Goal: Information Seeking & Learning: Understand process/instructions

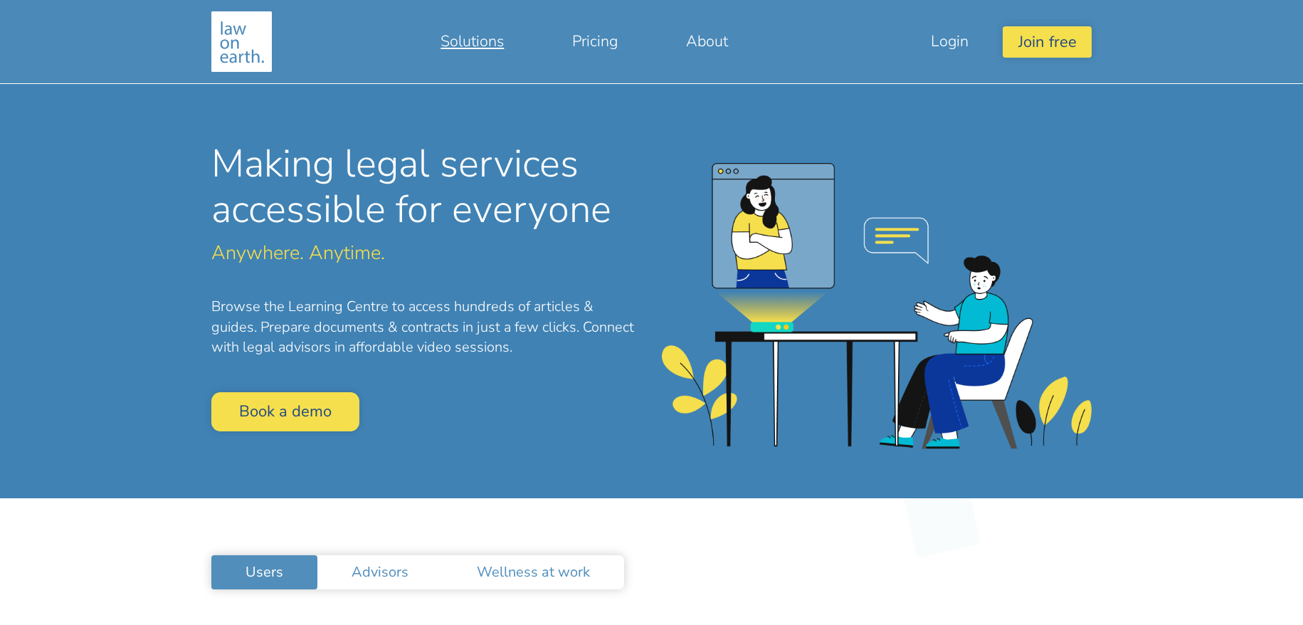
click at [489, 41] on link "Solutions" at bounding box center [472, 41] width 132 height 34
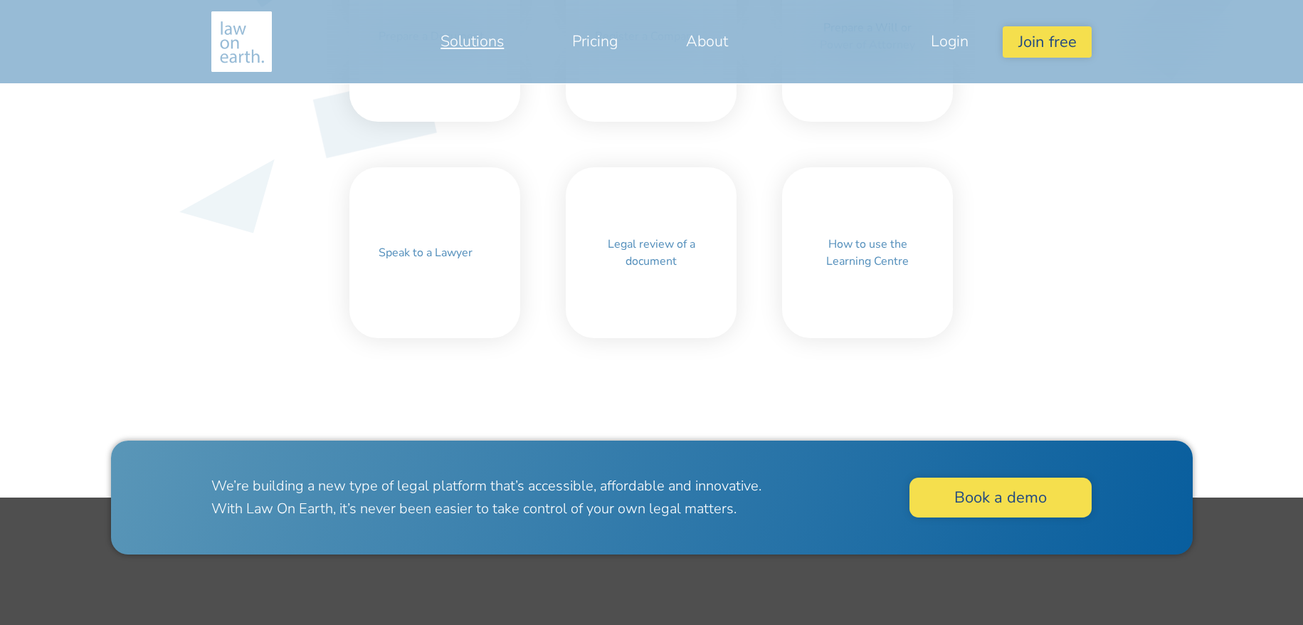
scroll to position [844, 0]
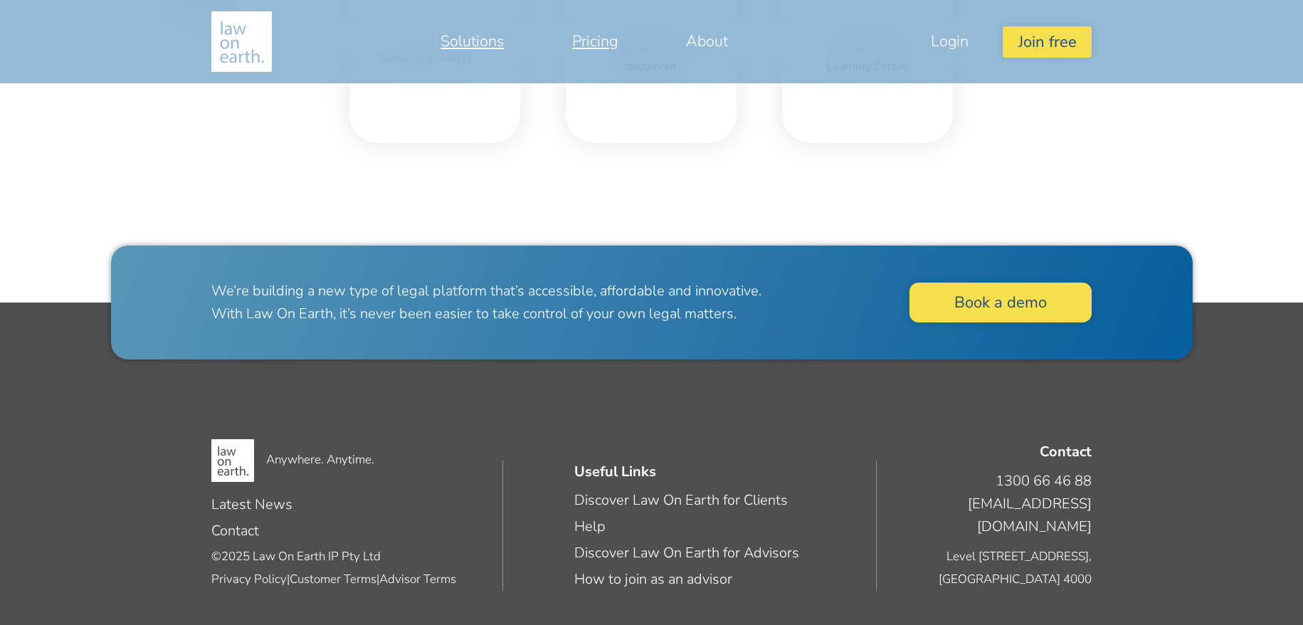
click at [596, 39] on link "Pricing" at bounding box center [595, 41] width 114 height 34
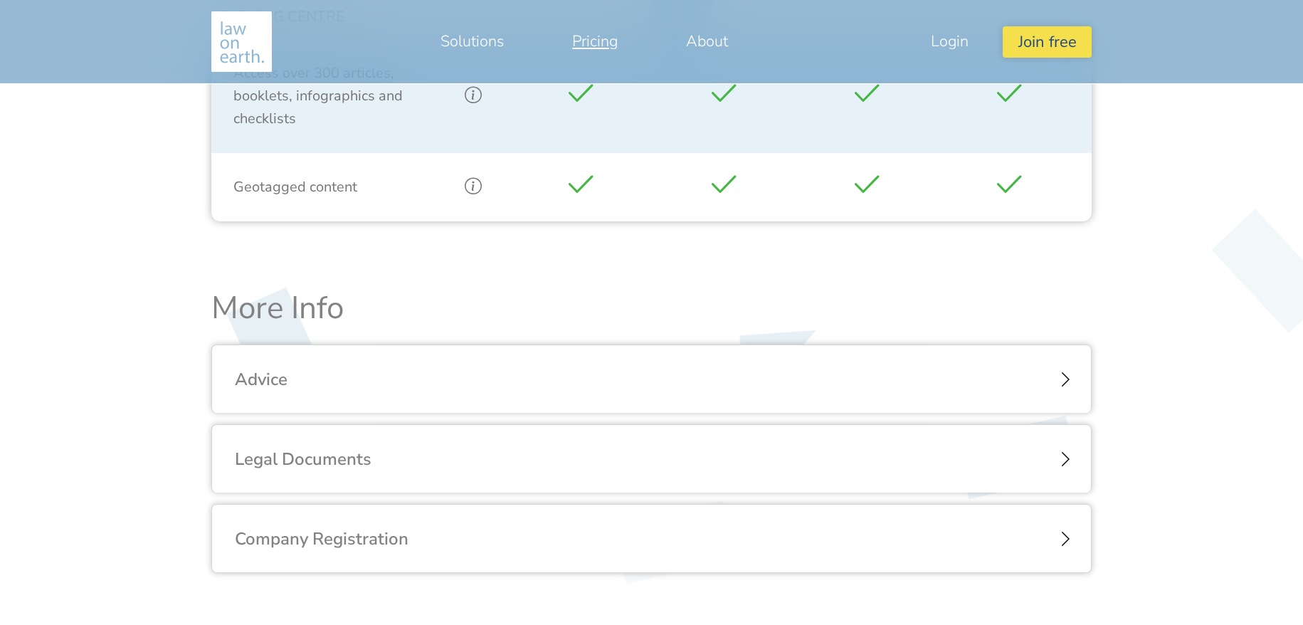
scroll to position [1423, 0]
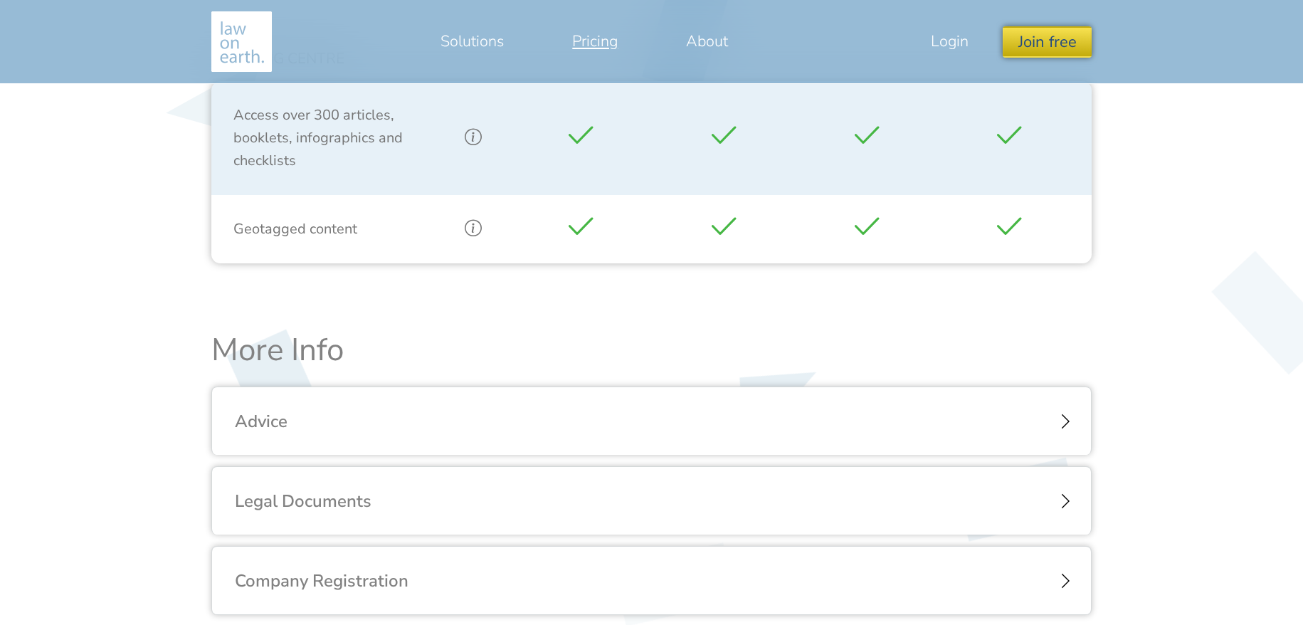
click at [1045, 45] on button "Join free" at bounding box center [1046, 41] width 88 height 31
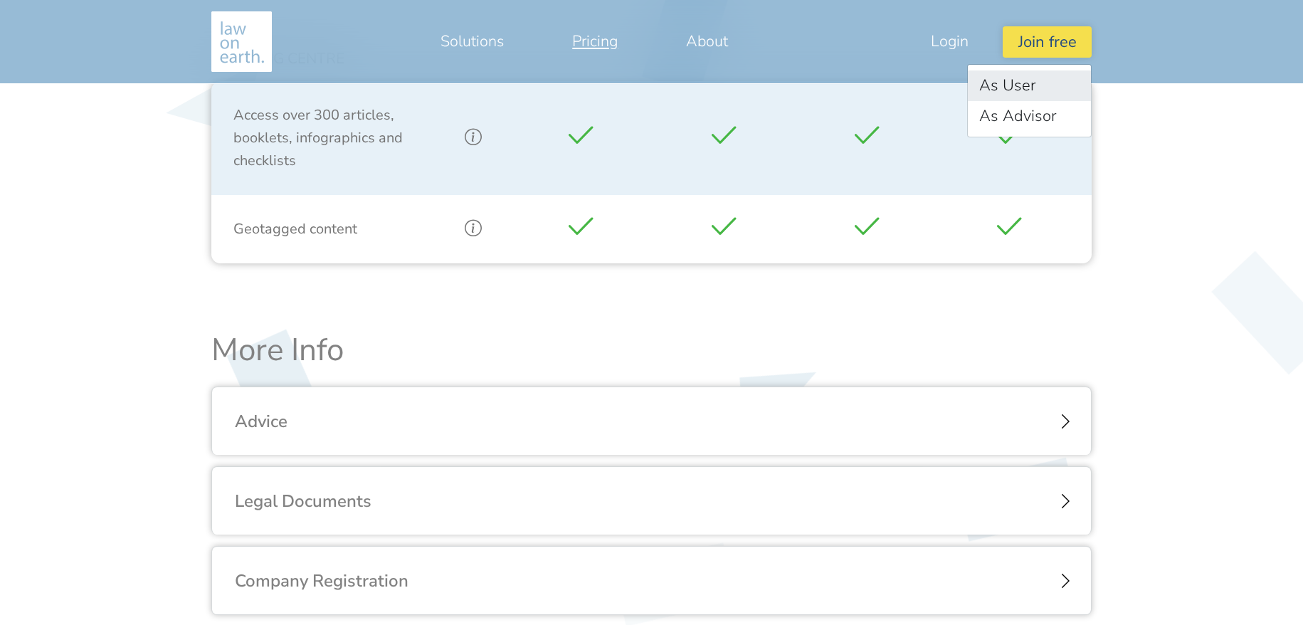
click at [1037, 84] on link "As User" at bounding box center [1028, 85] width 123 height 31
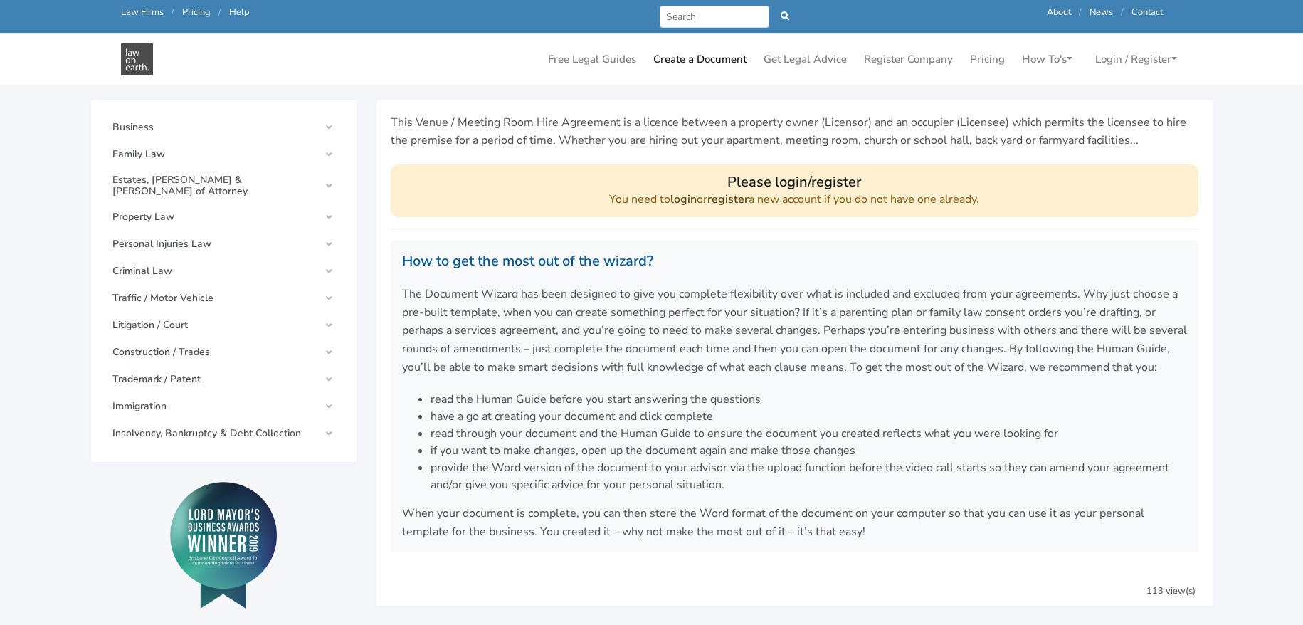
scroll to position [139, 0]
drag, startPoint x: 475, startPoint y: 396, endPoint x: 546, endPoint y: 401, distance: 70.6
click at [546, 401] on li "read the Human Guide before you start answering the questions" at bounding box center [808, 399] width 756 height 17
copy li "Human Guide"
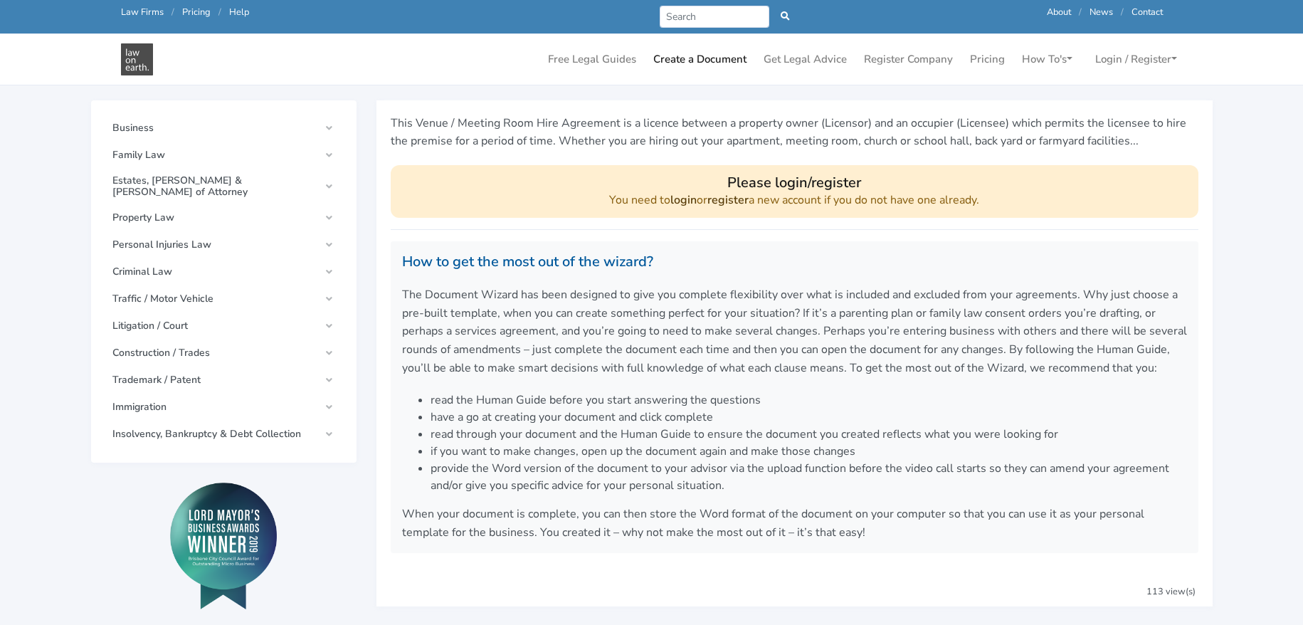
click at [714, 395] on li "read the Human Guide before you start answering the questions" at bounding box center [808, 399] width 756 height 17
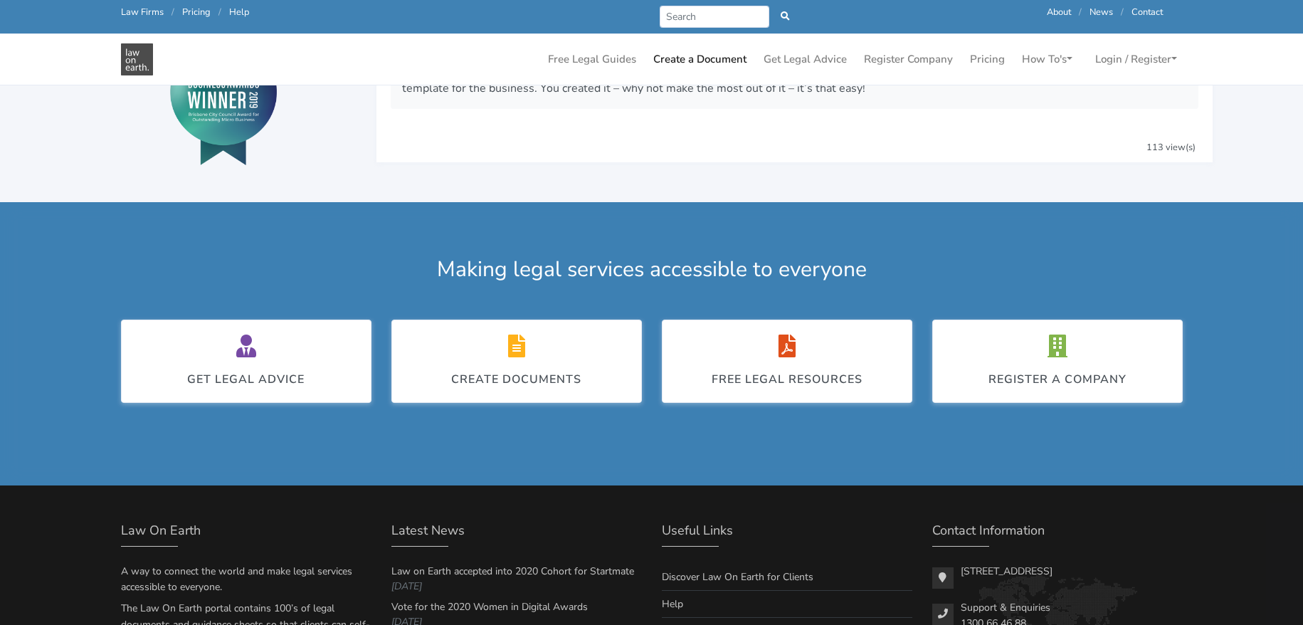
scroll to position [716, 0]
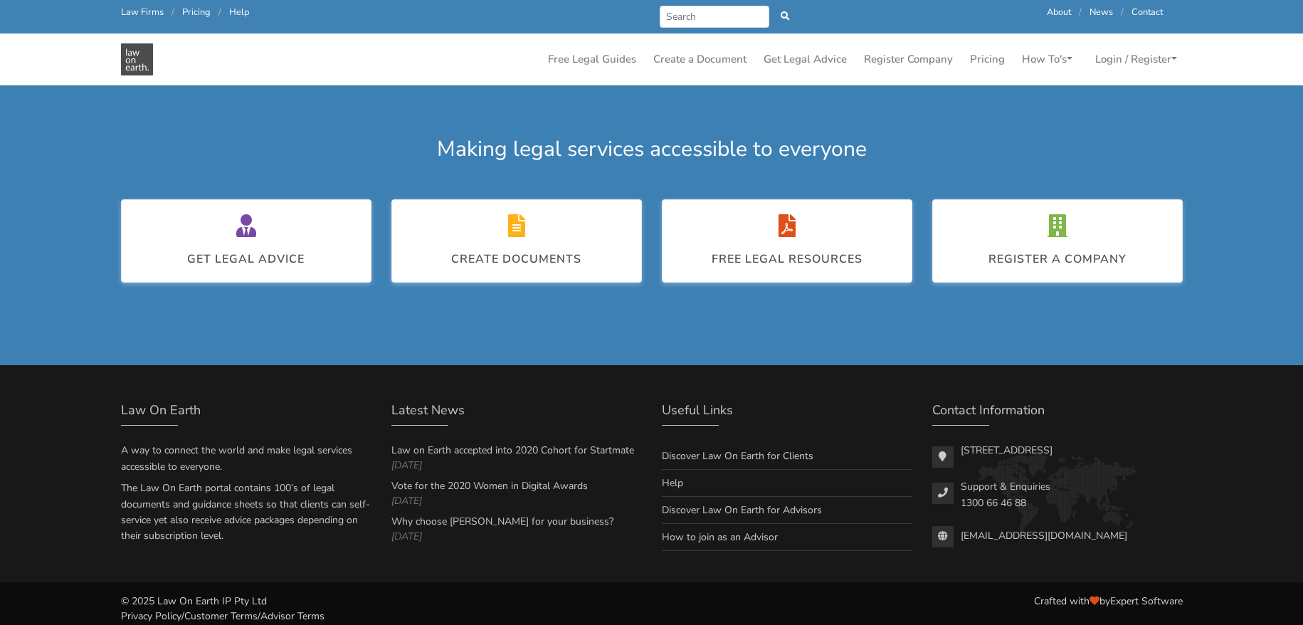
scroll to position [1654, 0]
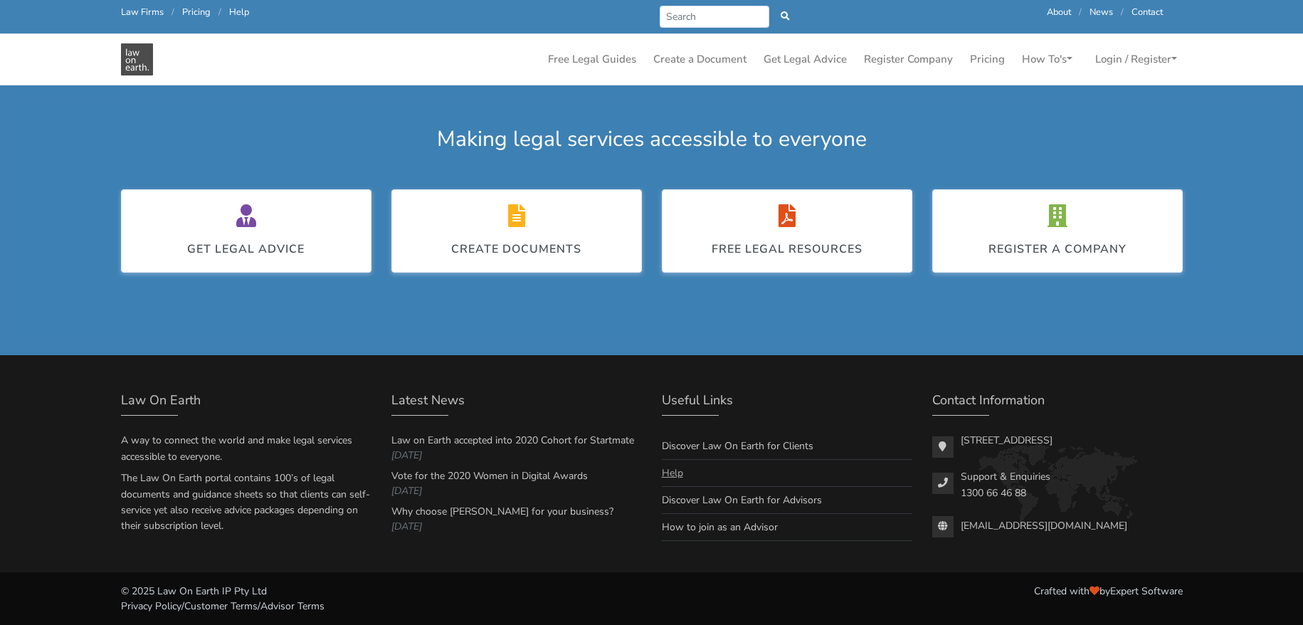
click at [677, 466] on link "Help" at bounding box center [672, 473] width 21 height 14
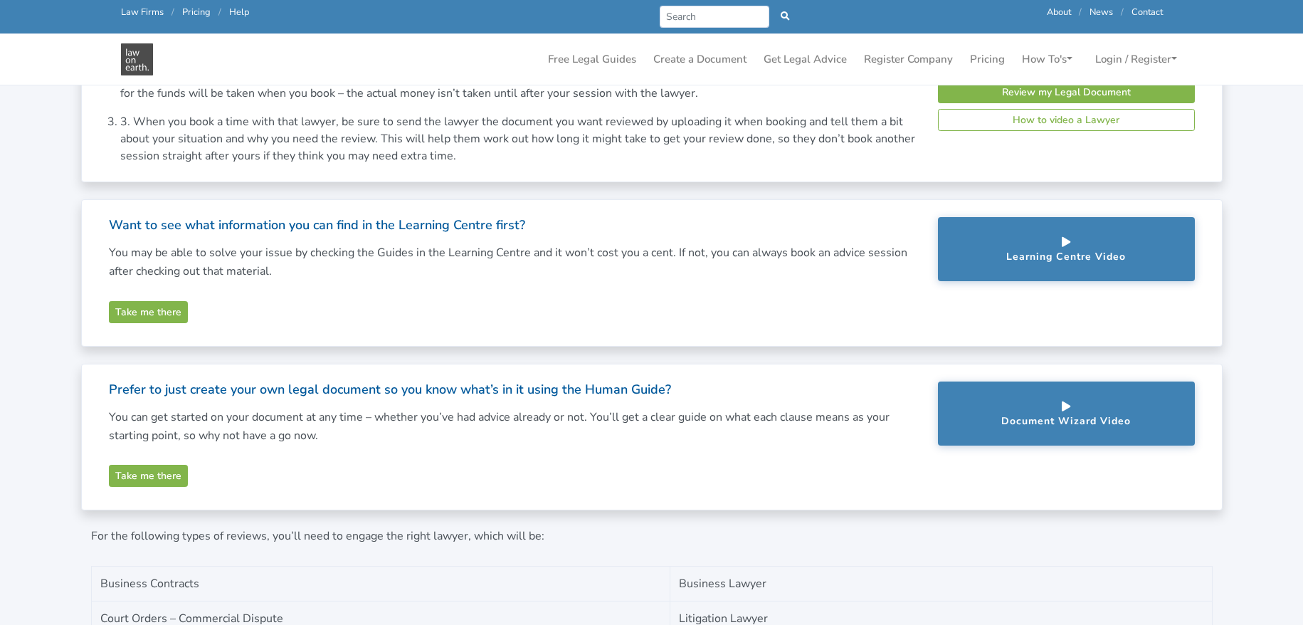
scroll to position [0, 0]
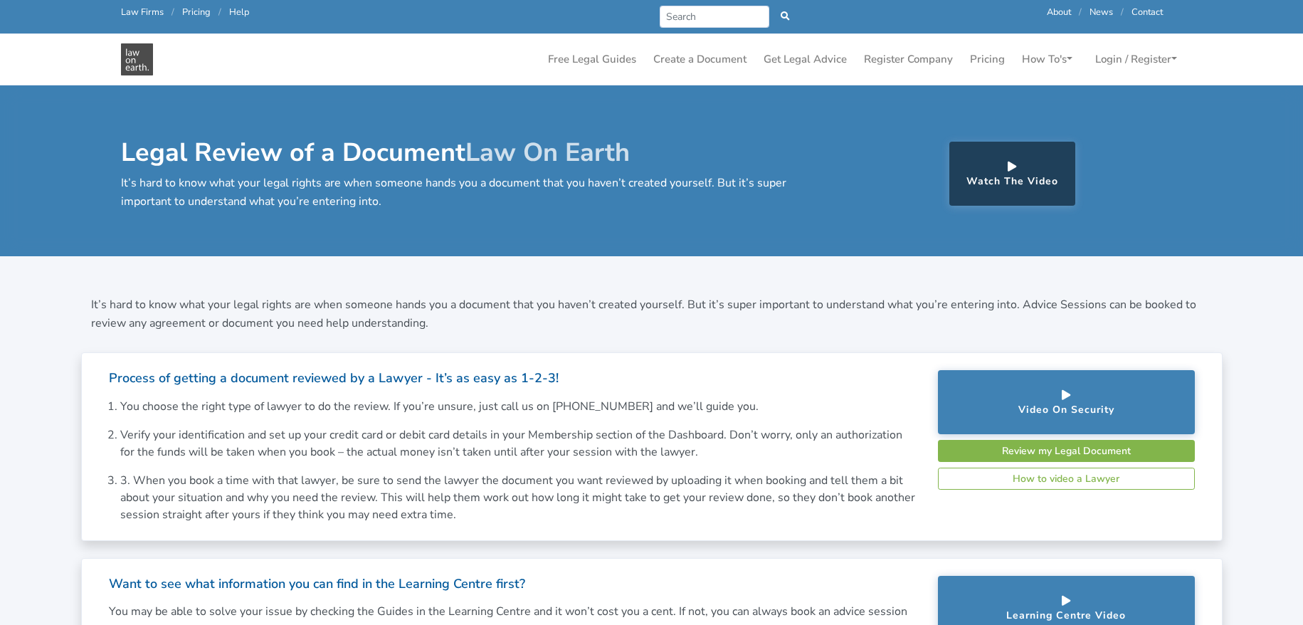
click at [235, 14] on link "Help" at bounding box center [239, 12] width 20 height 13
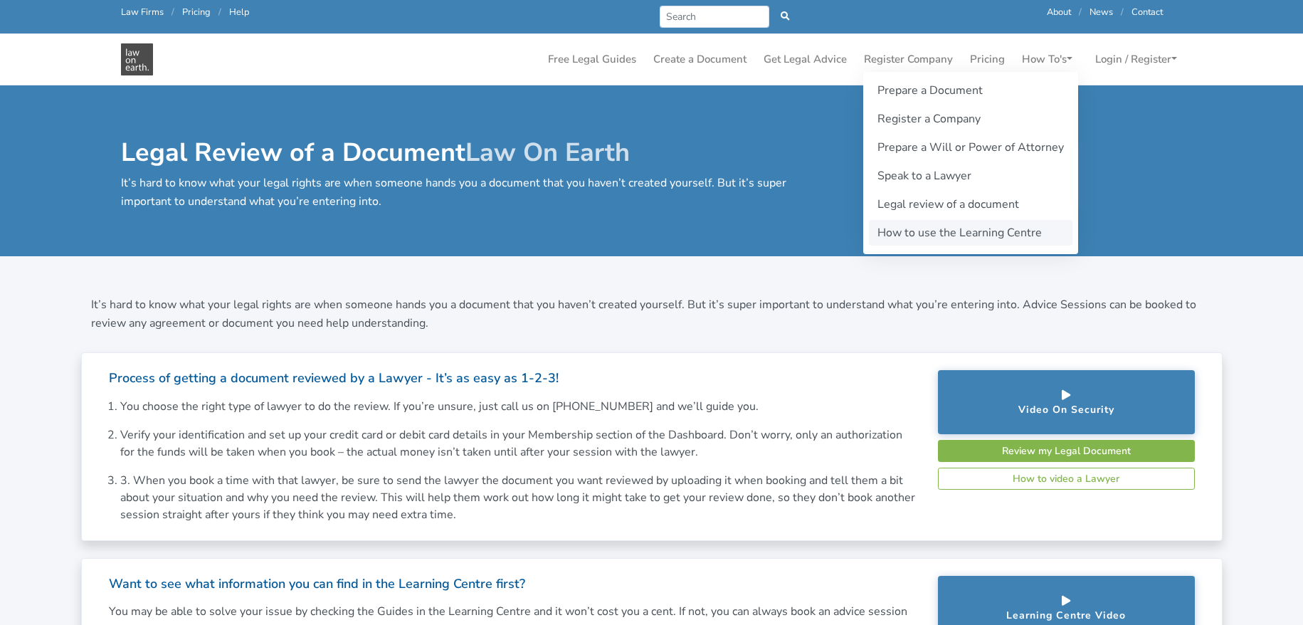
click at [1002, 240] on link "How to use the Learning Centre" at bounding box center [970, 233] width 203 height 26
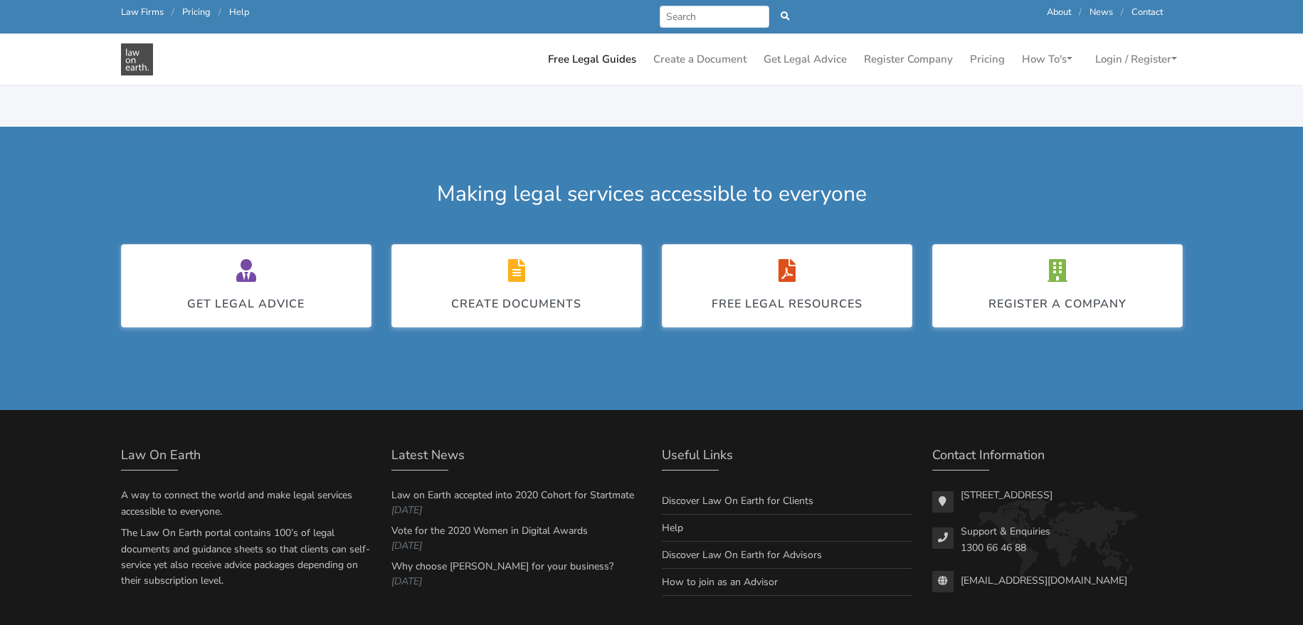
scroll to position [698, 0]
